Goal: Task Accomplishment & Management: Use online tool/utility

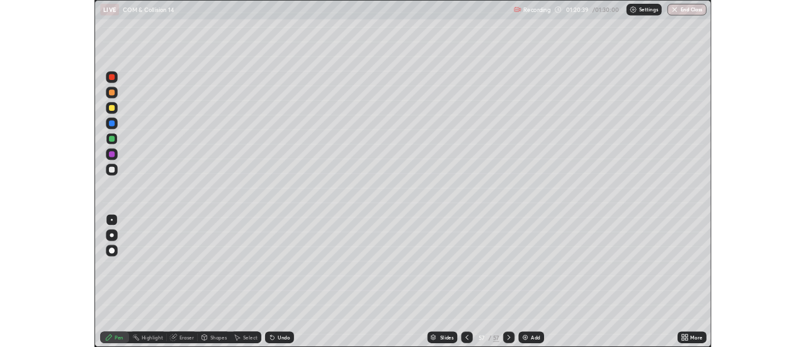
scroll to position [454, 806]
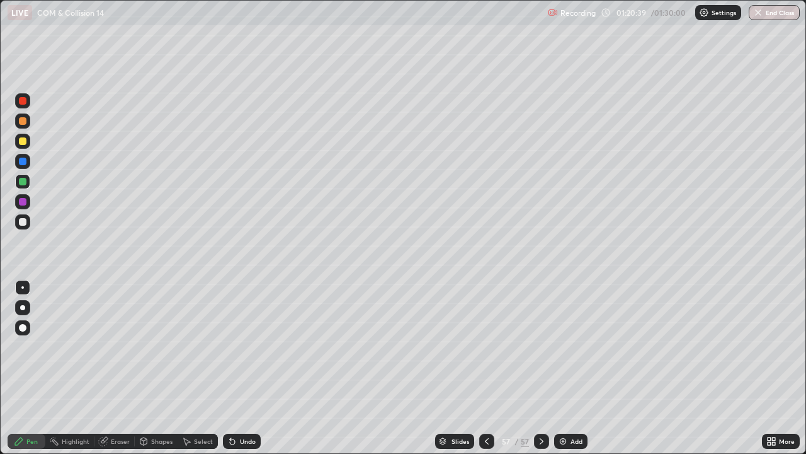
click at [120, 440] on div "Eraser" at bounding box center [120, 441] width 19 height 6
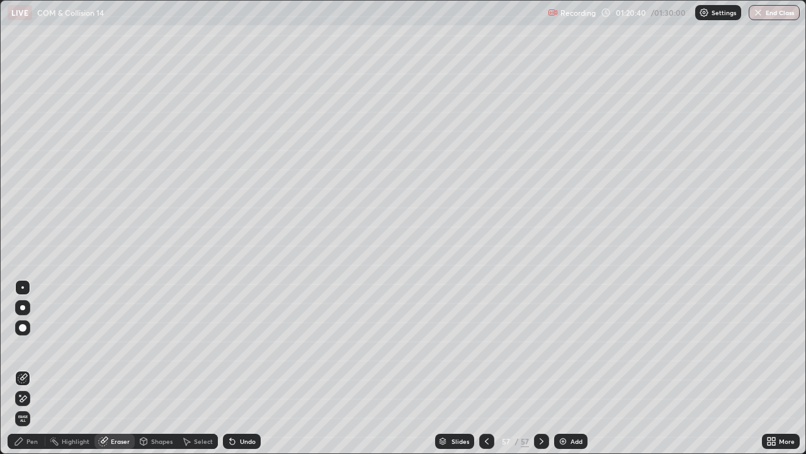
click at [25, 446] on div "Pen" at bounding box center [27, 440] width 38 height 15
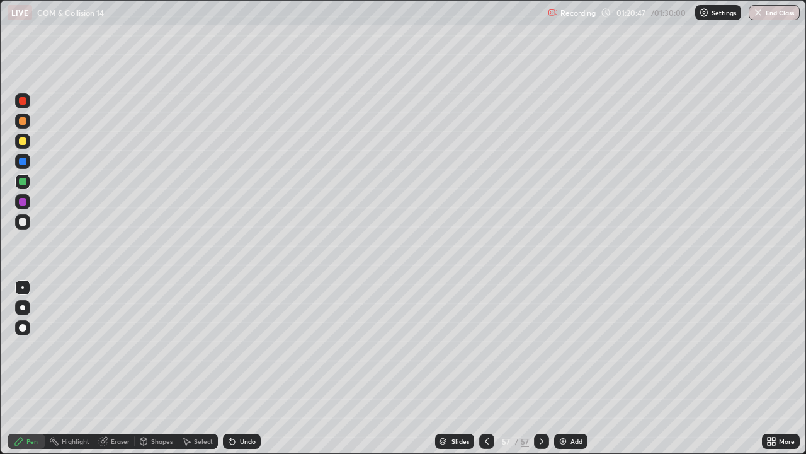
click at [22, 227] on div at bounding box center [22, 221] width 15 height 15
click at [573, 442] on div "Add" at bounding box center [577, 441] width 12 height 6
click at [25, 196] on div at bounding box center [22, 201] width 15 height 15
click at [23, 182] on div at bounding box center [23, 182] width 8 height 8
click at [21, 123] on div at bounding box center [23, 121] width 8 height 8
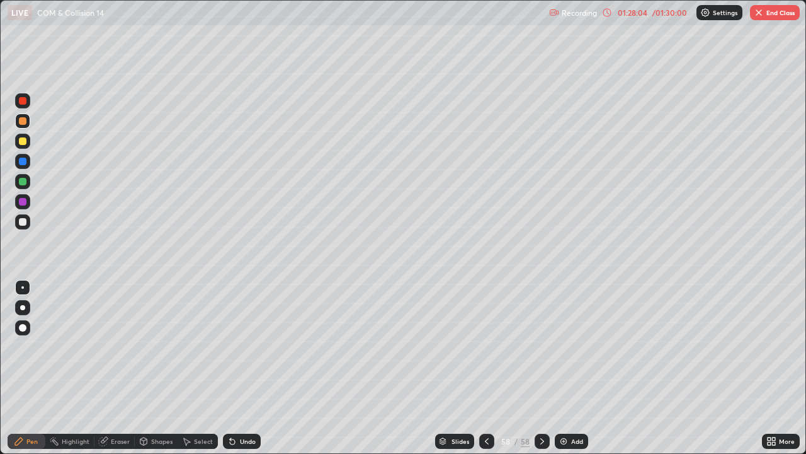
click at [25, 185] on div at bounding box center [23, 182] width 8 height 8
click at [240, 440] on div "Undo" at bounding box center [248, 441] width 16 height 6
click at [25, 142] on div at bounding box center [23, 141] width 8 height 8
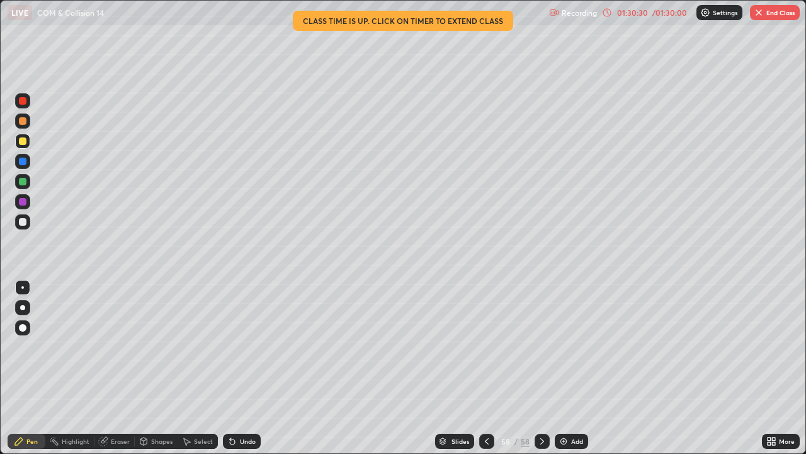
click at [243, 441] on div "Undo" at bounding box center [248, 441] width 16 height 6
click at [28, 185] on div at bounding box center [22, 181] width 15 height 15
click at [23, 146] on div at bounding box center [22, 141] width 15 height 15
click at [202, 440] on div "Select" at bounding box center [203, 441] width 19 height 6
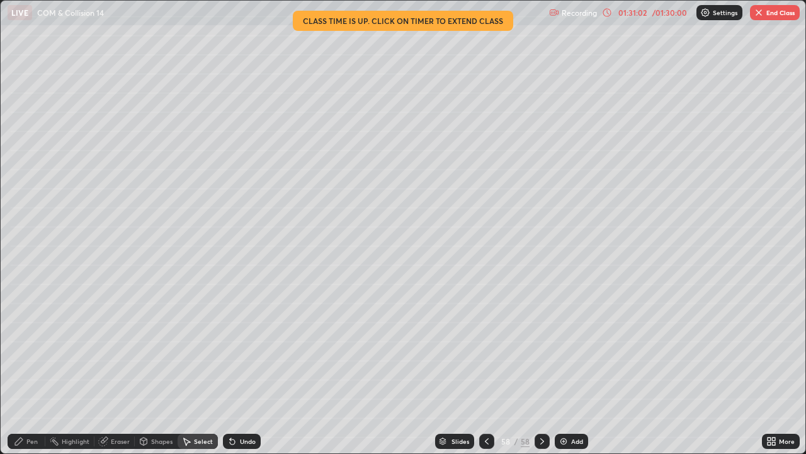
click at [240, 442] on div "Undo" at bounding box center [248, 441] width 16 height 6
click at [30, 440] on div "Pen" at bounding box center [31, 441] width 11 height 6
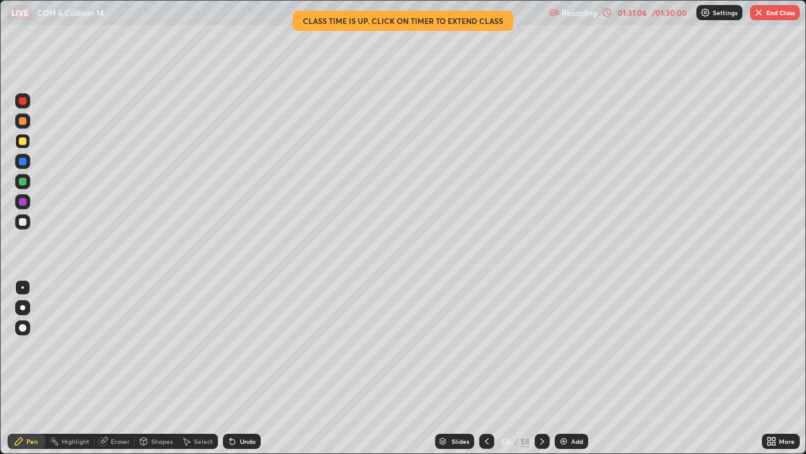
click at [33, 257] on div "Erase all" at bounding box center [23, 226] width 30 height 403
click at [230, 438] on icon at bounding box center [230, 438] width 1 height 1
click at [231, 440] on icon at bounding box center [232, 441] width 5 height 5
click at [233, 439] on icon at bounding box center [232, 441] width 10 height 10
click at [231, 442] on icon at bounding box center [232, 441] width 5 height 5
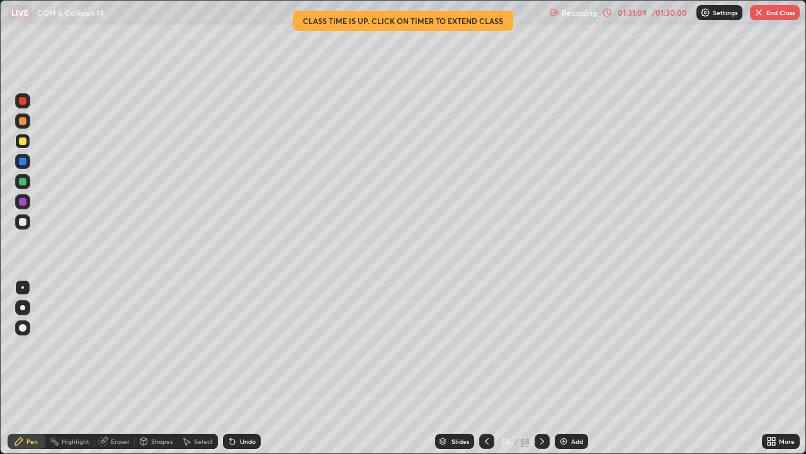
click at [235, 438] on icon at bounding box center [232, 441] width 10 height 10
click at [236, 438] on div "Undo" at bounding box center [242, 440] width 38 height 15
click at [236, 440] on div "Undo" at bounding box center [242, 440] width 38 height 15
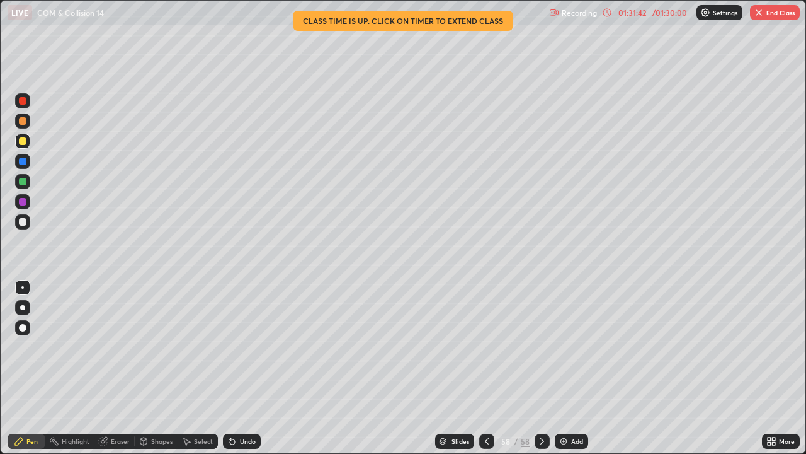
click at [238, 441] on div "Undo" at bounding box center [242, 440] width 38 height 15
click at [238, 444] on div "Undo" at bounding box center [242, 440] width 38 height 15
click at [633, 16] on div "01:31:58" at bounding box center [632, 13] width 35 height 8
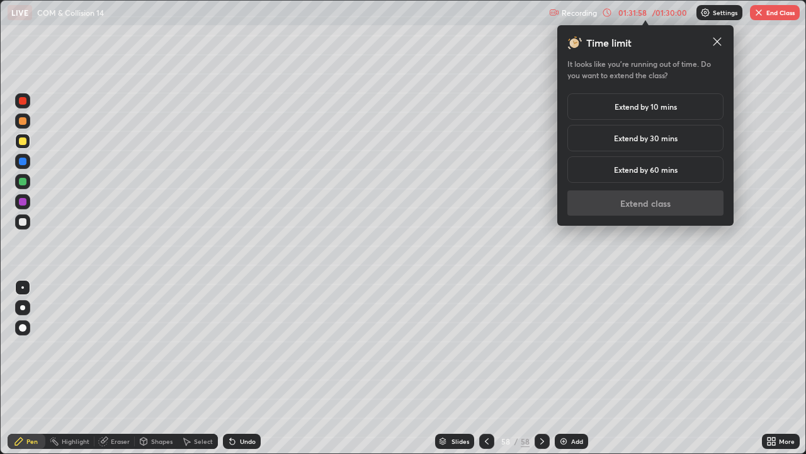
click at [629, 119] on div "Extend by 10 mins" at bounding box center [646, 106] width 156 height 26
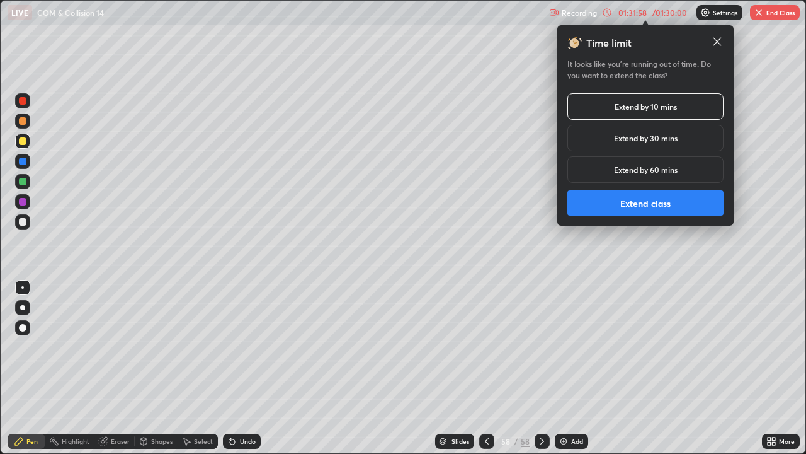
click at [627, 197] on button "Extend class" at bounding box center [646, 202] width 156 height 25
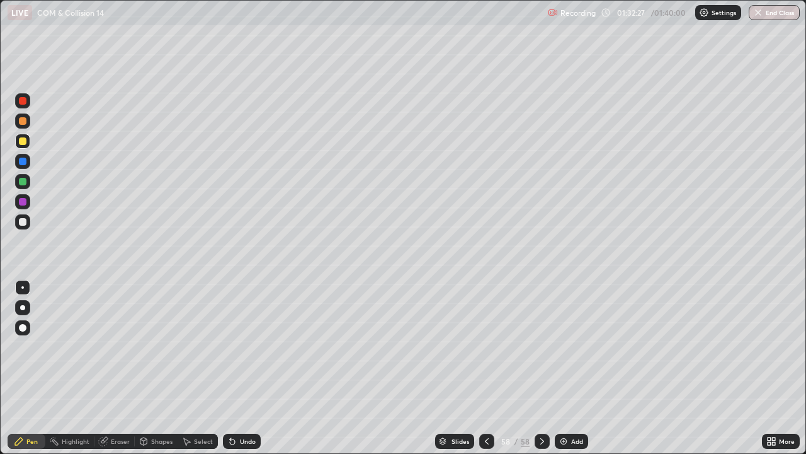
click at [26, 228] on div at bounding box center [22, 221] width 15 height 15
click at [230, 438] on icon at bounding box center [230, 438] width 1 height 1
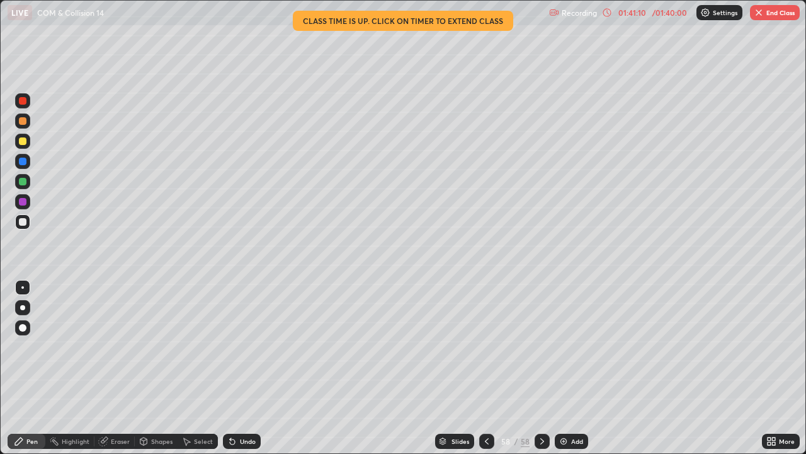
click at [775, 12] on button "End Class" at bounding box center [775, 12] width 50 height 15
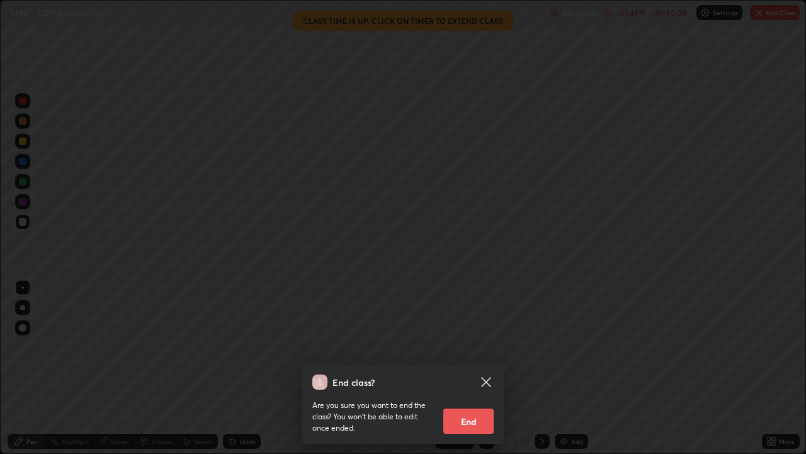
click at [488, 415] on button "End" at bounding box center [469, 420] width 50 height 25
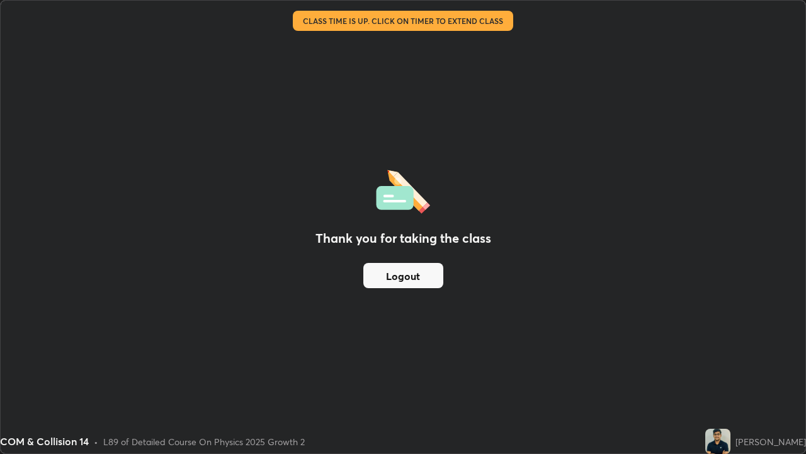
click at [425, 277] on button "Logout" at bounding box center [404, 275] width 80 height 25
click at [424, 275] on button "Logout" at bounding box center [404, 275] width 80 height 25
click at [421, 275] on button "Logout" at bounding box center [404, 275] width 80 height 25
click at [423, 278] on button "Logout" at bounding box center [404, 275] width 80 height 25
click at [423, 277] on button "Logout" at bounding box center [404, 275] width 80 height 25
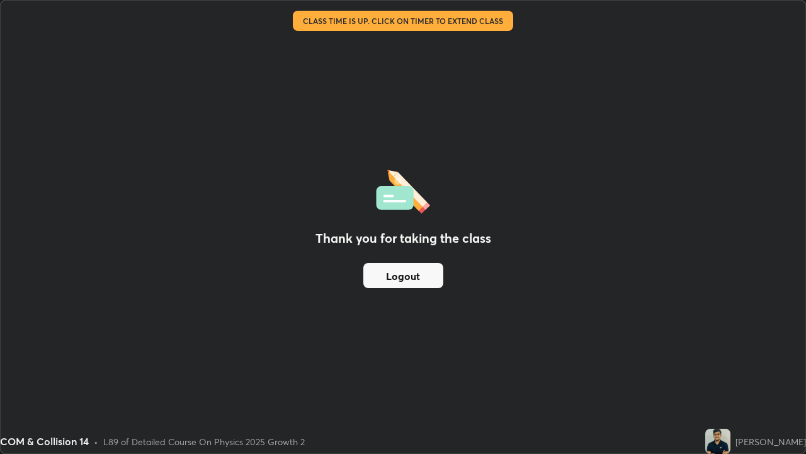
click at [423, 281] on button "Logout" at bounding box center [404, 275] width 80 height 25
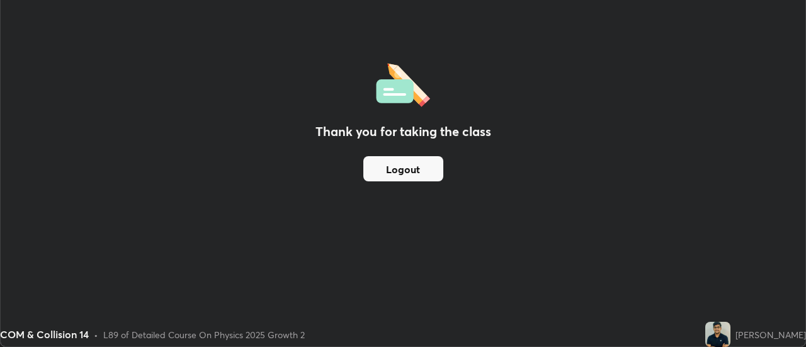
scroll to position [62651, 62192]
